Goal: Task Accomplishment & Management: Use online tool/utility

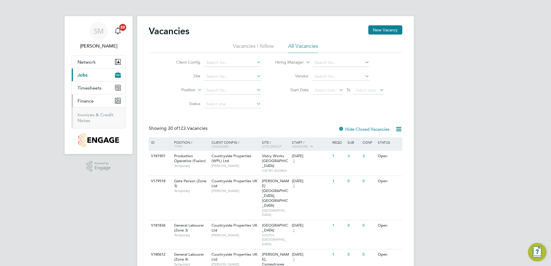
click at [94, 119] on li "Invoices & Credit Notes" at bounding box center [99, 118] width 43 height 12
click at [86, 115] on link "Invoices & Credit Notes" at bounding box center [96, 117] width 36 height 11
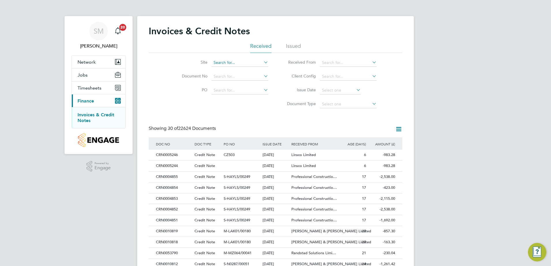
click at [231, 63] on input at bounding box center [240, 63] width 57 height 8
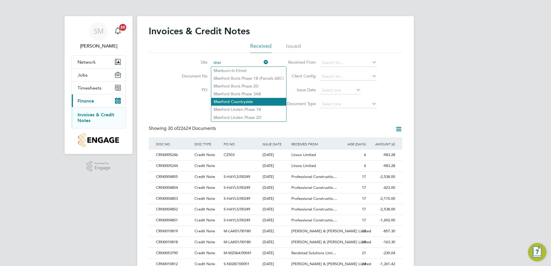
click at [248, 99] on li "[PERSON_NAME] Countryside" at bounding box center [248, 102] width 75 height 8
type input "Sherford Countryside"
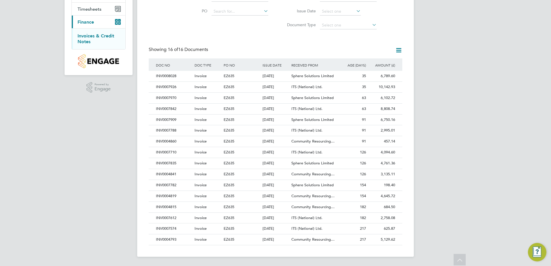
click at [235, 39] on div "Invoices & Credit Notes Received Issued Site Sherford Countryside Document No P…" at bounding box center [276, 95] width 254 height 299
click at [266, 66] on div "ISSUE DATE" at bounding box center [275, 65] width 29 height 13
click at [261, 36] on div "Invoices & Credit Notes Received Issued Site Sherford Countryside Document No P…" at bounding box center [276, 95] width 254 height 299
